Goal: Information Seeking & Learning: Learn about a topic

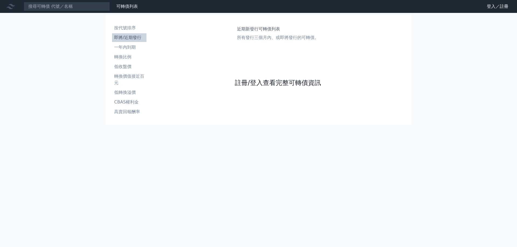
click at [288, 87] on link "註冊/登入查看完整可轉債資訊" at bounding box center [278, 83] width 86 height 9
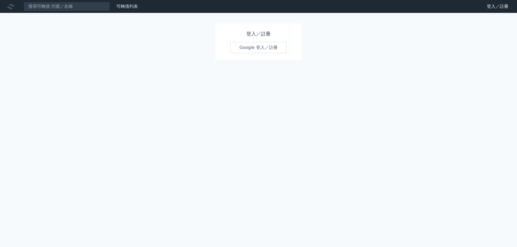
click at [263, 46] on link "Google 登入／註冊" at bounding box center [258, 47] width 56 height 11
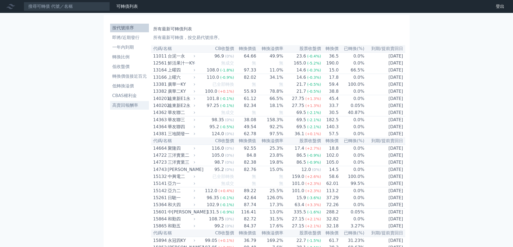
click at [125, 108] on li "高賣回報酬率" at bounding box center [129, 105] width 39 height 6
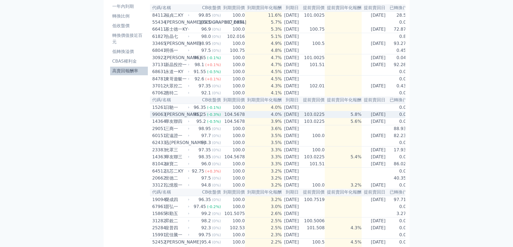
scroll to position [54, 0]
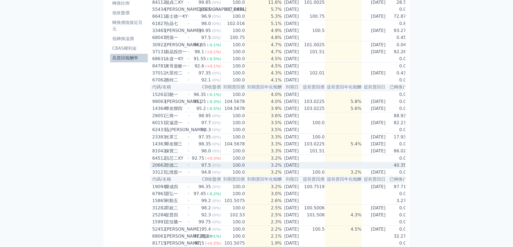
click at [185, 169] on div "世德二" at bounding box center [176, 165] width 23 height 6
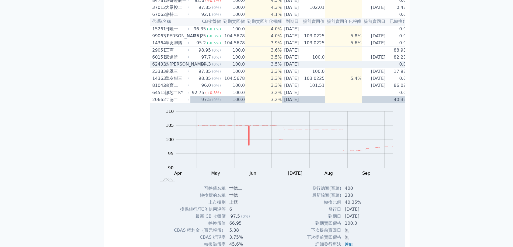
scroll to position [135, 0]
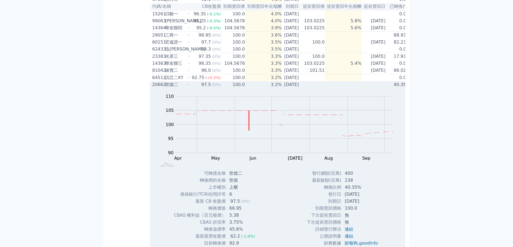
click at [194, 88] on td "97.5 (0%)" at bounding box center [205, 84] width 31 height 7
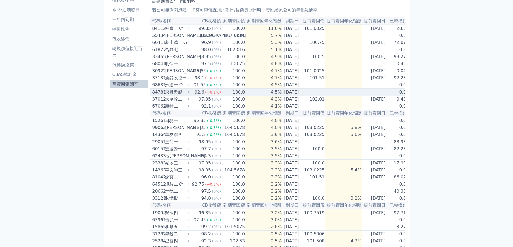
scroll to position [27, 0]
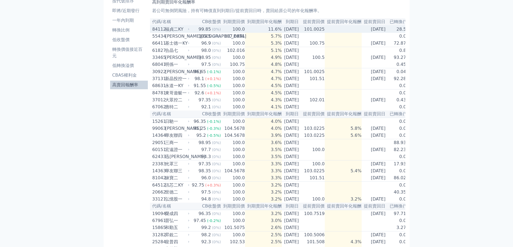
click at [190, 30] on td "99.85 (0%)" at bounding box center [205, 29] width 31 height 7
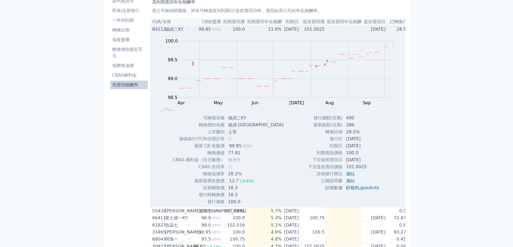
click at [190, 30] on td "99.85 (0%)" at bounding box center [205, 29] width 31 height 7
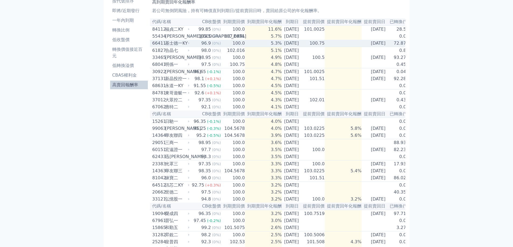
click at [191, 45] on td "96.9 (0%)" at bounding box center [205, 43] width 31 height 7
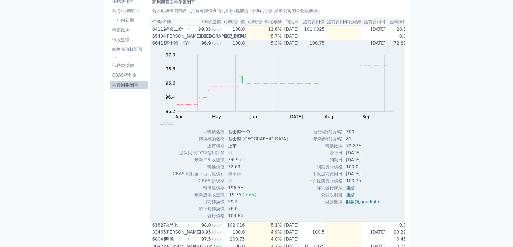
click at [188, 43] on div "66411 基士德一KY" at bounding box center [171, 43] width 38 height 6
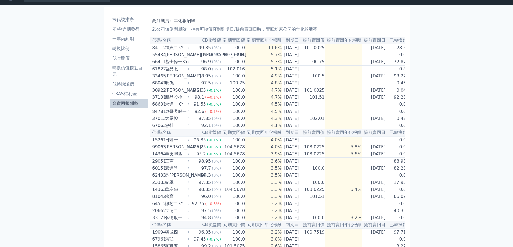
scroll to position [0, 0]
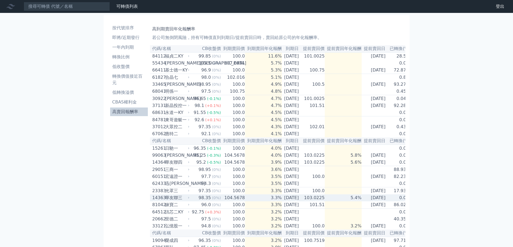
click at [187, 200] on icon at bounding box center [188, 197] width 3 height 3
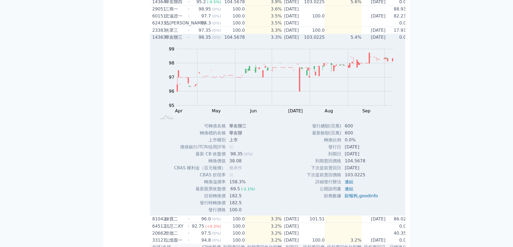
scroll to position [162, 0]
click at [188, 38] on icon at bounding box center [188, 36] width 3 height 3
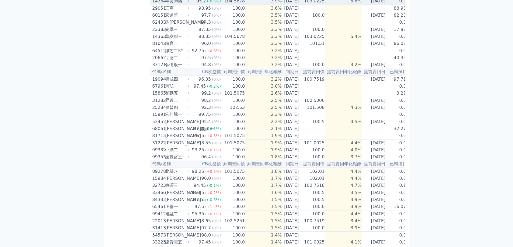
click at [191, 5] on td "95.2 (-0.5%)" at bounding box center [205, 1] width 31 height 7
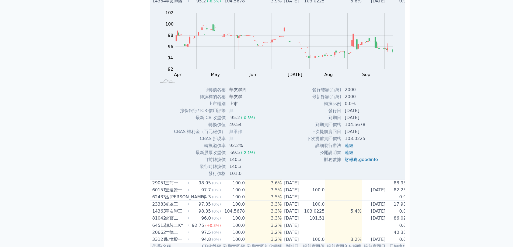
drag, startPoint x: 192, startPoint y: 8, endPoint x: 190, endPoint y: 9, distance: 2.7
click at [191, 5] on td "95.2 (-0.5%)" at bounding box center [205, 1] width 31 height 7
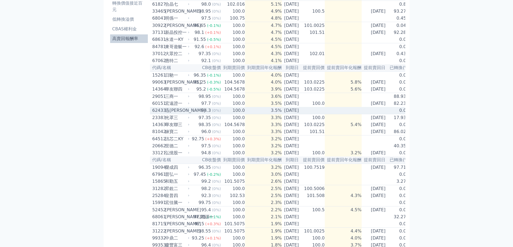
scroll to position [0, 0]
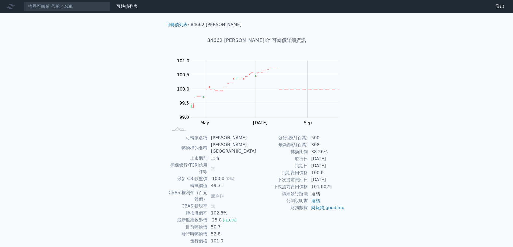
click at [314, 195] on link "連結" at bounding box center [315, 193] width 9 height 5
click at [316, 201] on link "連結" at bounding box center [315, 200] width 9 height 5
drag, startPoint x: 291, startPoint y: 153, endPoint x: 306, endPoint y: 150, distance: 15.0
click at [307, 150] on td "轉換比例" at bounding box center [282, 152] width 51 height 7
copy td "轉換比例"
